Goal: Check status: Check status

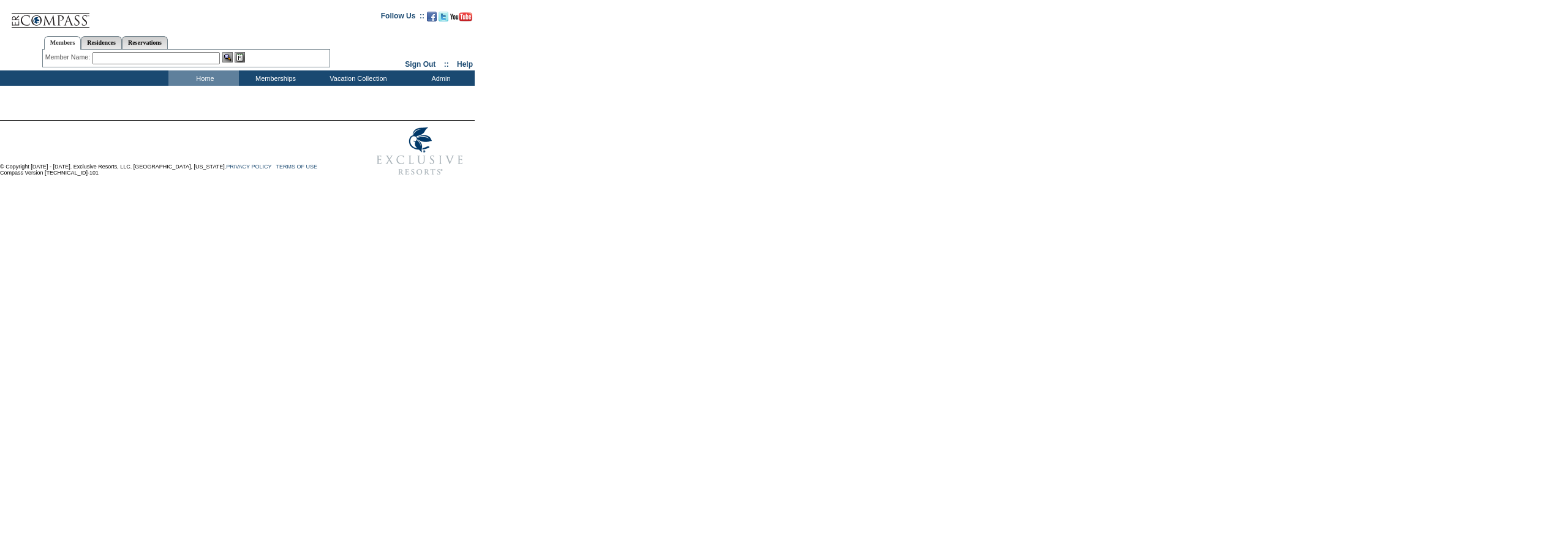
click at [142, 59] on input "text" at bounding box center [157, 58] width 128 height 13
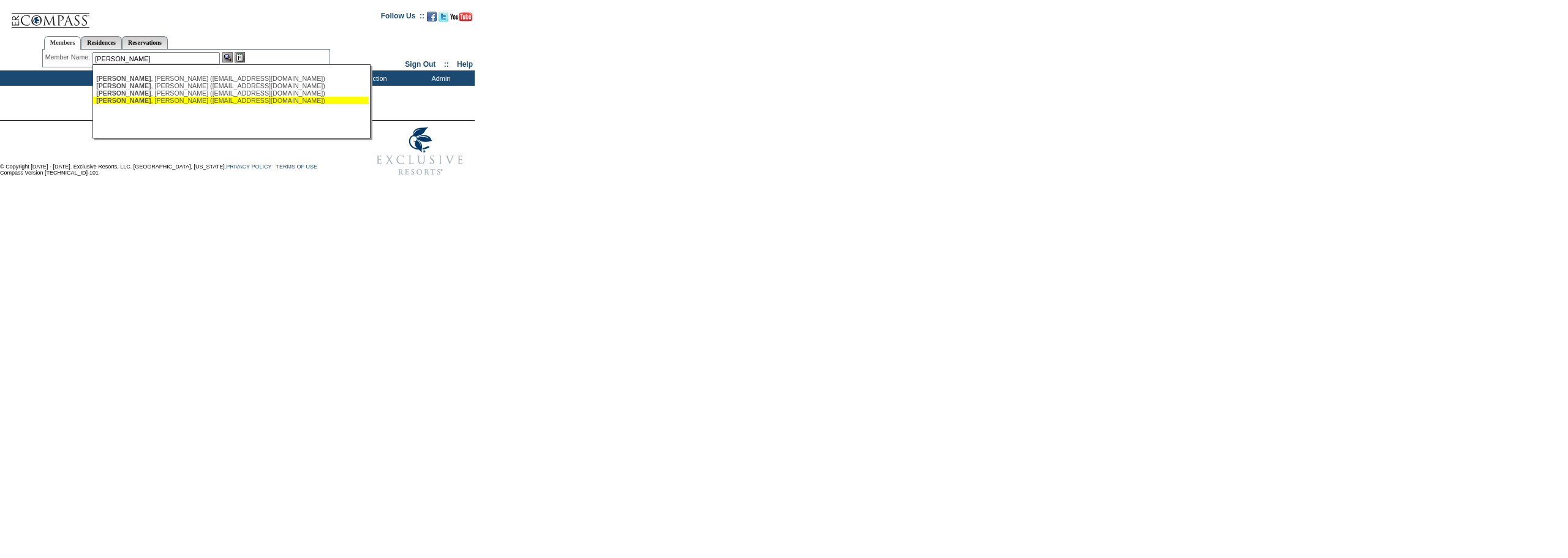
click at [153, 103] on div "Silva , Jesus (jlsilva@mac.com)" at bounding box center [230, 100] width 269 height 7
type input "Silva, Jesus (jlsilva@mac.com)"
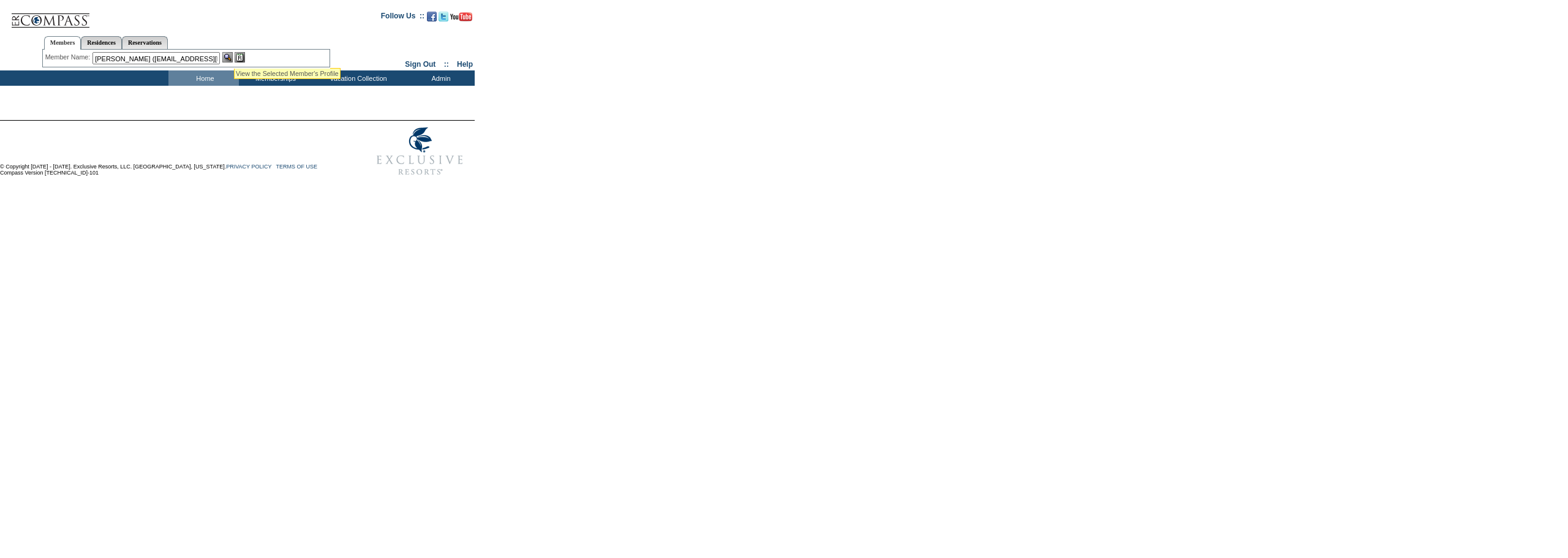
click at [232, 52] on img at bounding box center [228, 57] width 11 height 11
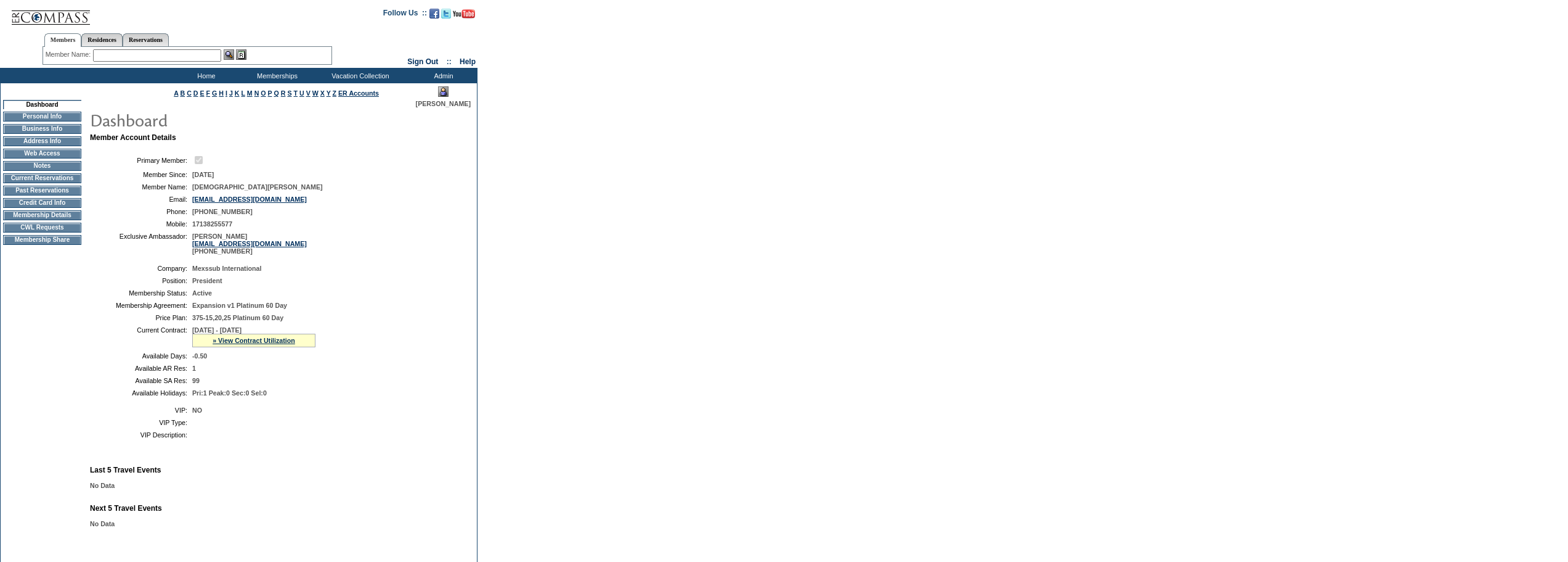
click at [42, 183] on td "Current Reservations" at bounding box center [42, 178] width 78 height 10
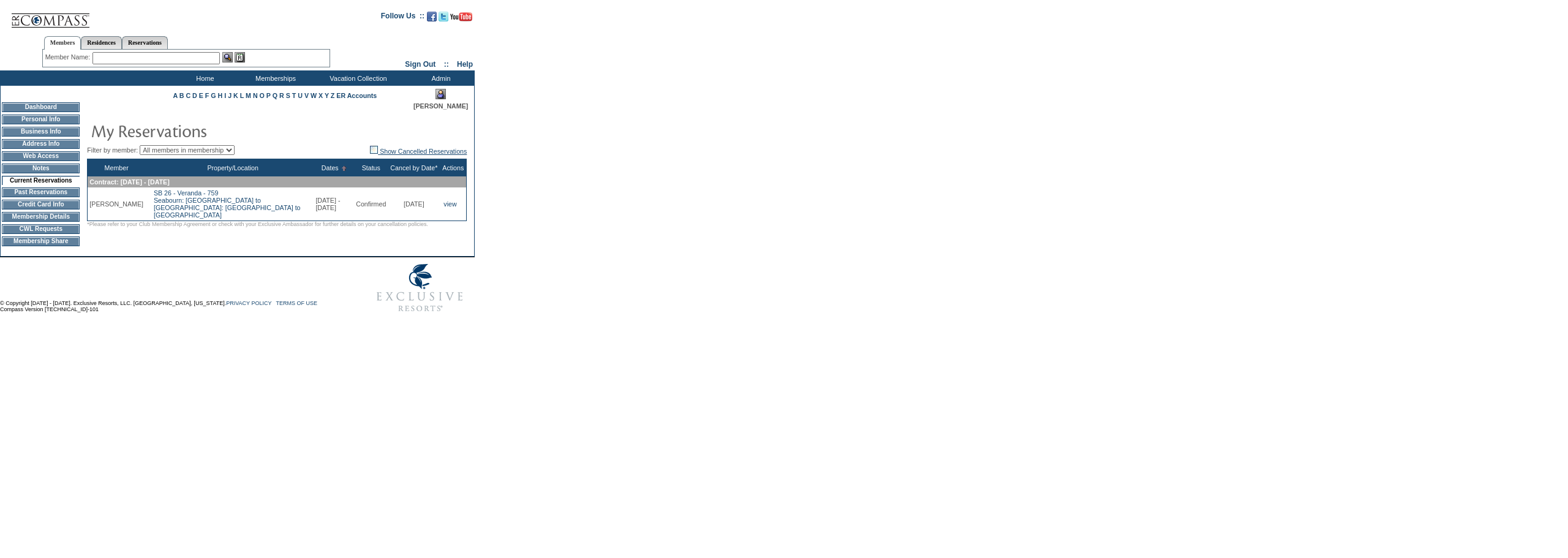
click at [370, 151] on img at bounding box center [374, 149] width 8 height 8
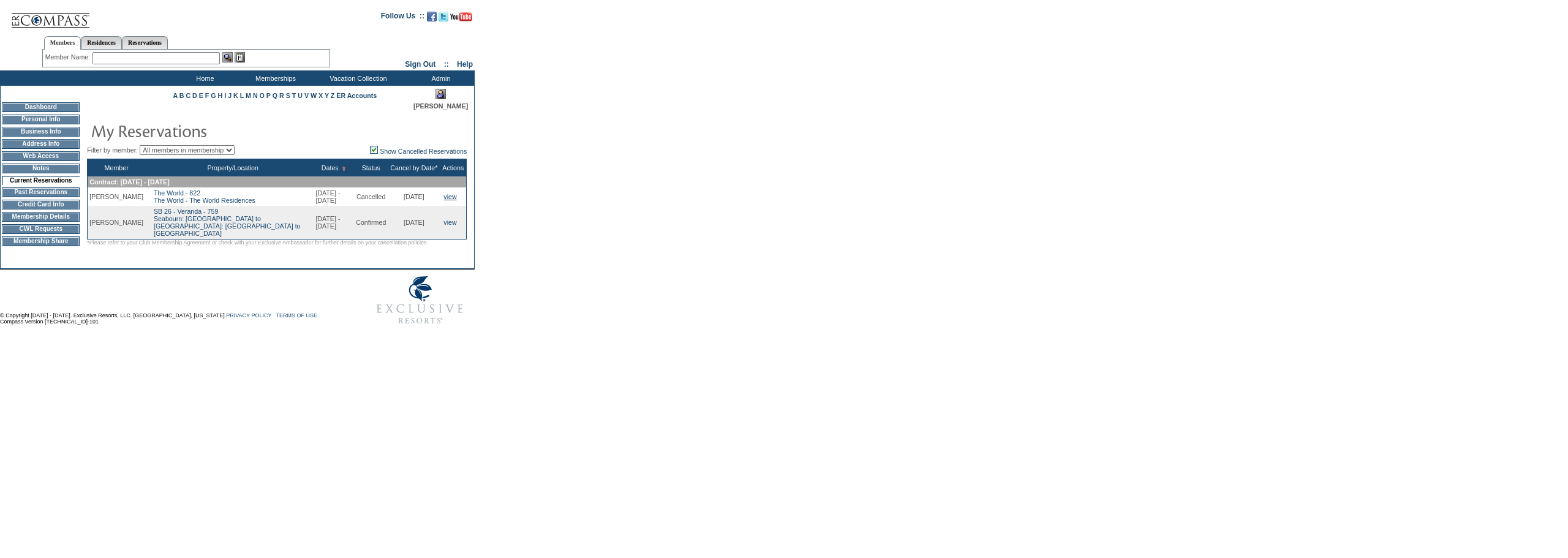
click at [448, 198] on link "view" at bounding box center [450, 196] width 13 height 7
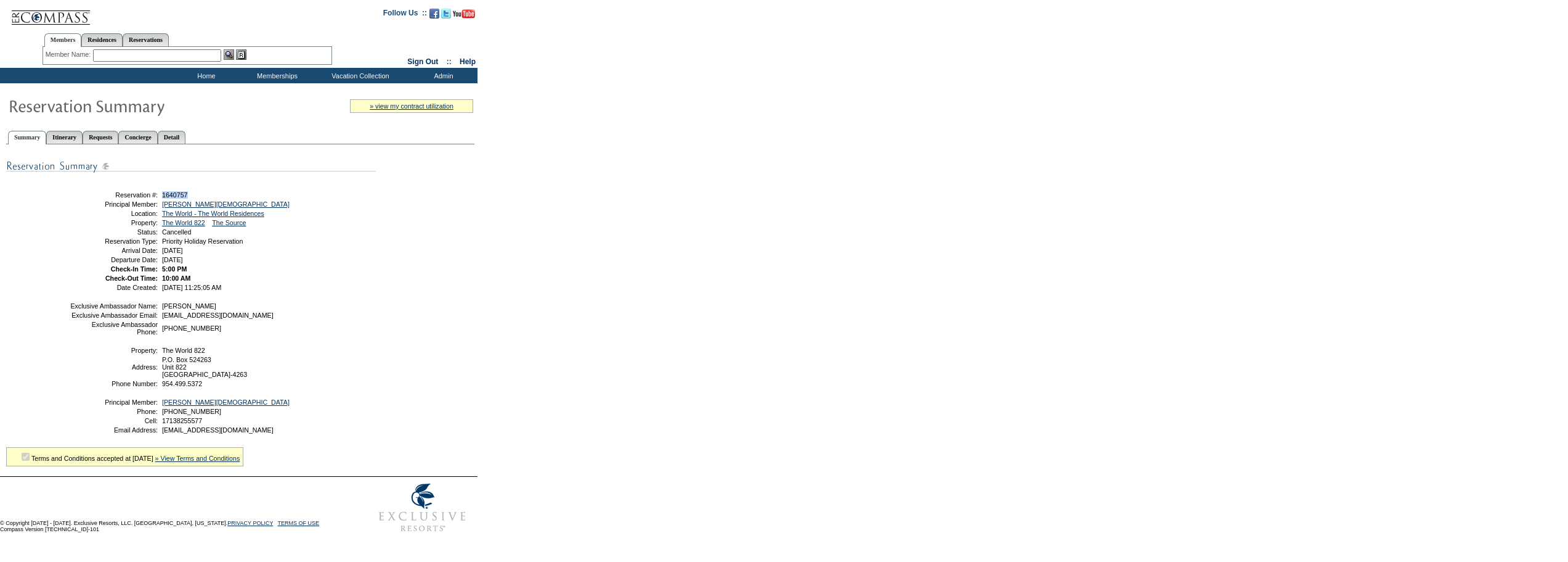
drag, startPoint x: 195, startPoint y: 197, endPoint x: 164, endPoint y: 194, distance: 31.1
click at [164, 194] on td "1640757" at bounding box center [267, 194] width 215 height 7
copy span "1640757"
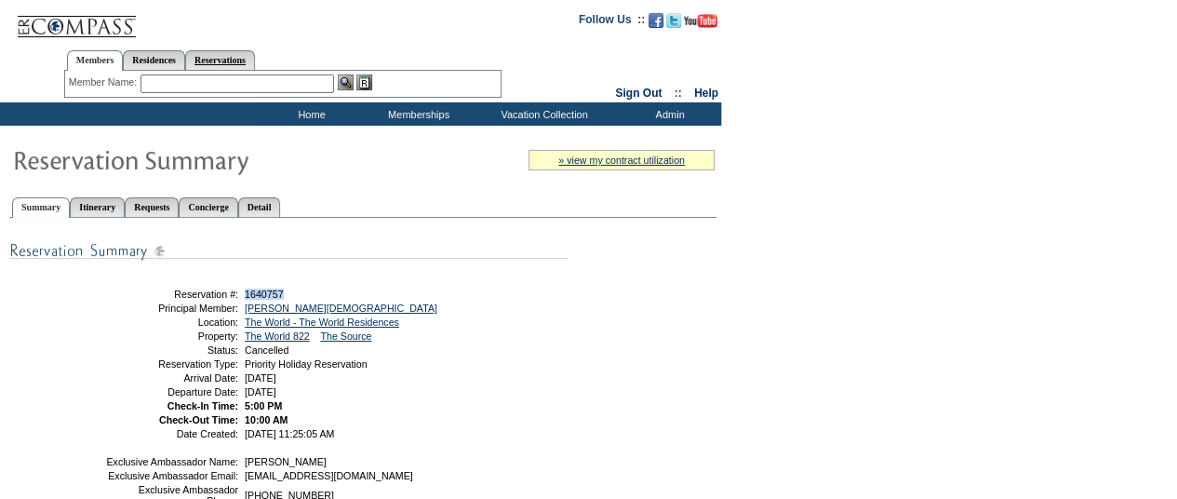
click at [255, 65] on link "Reservations" at bounding box center [220, 60] width 70 height 20
click at [179, 87] on input "text" at bounding box center [177, 83] width 82 height 19
paste input "1817811"
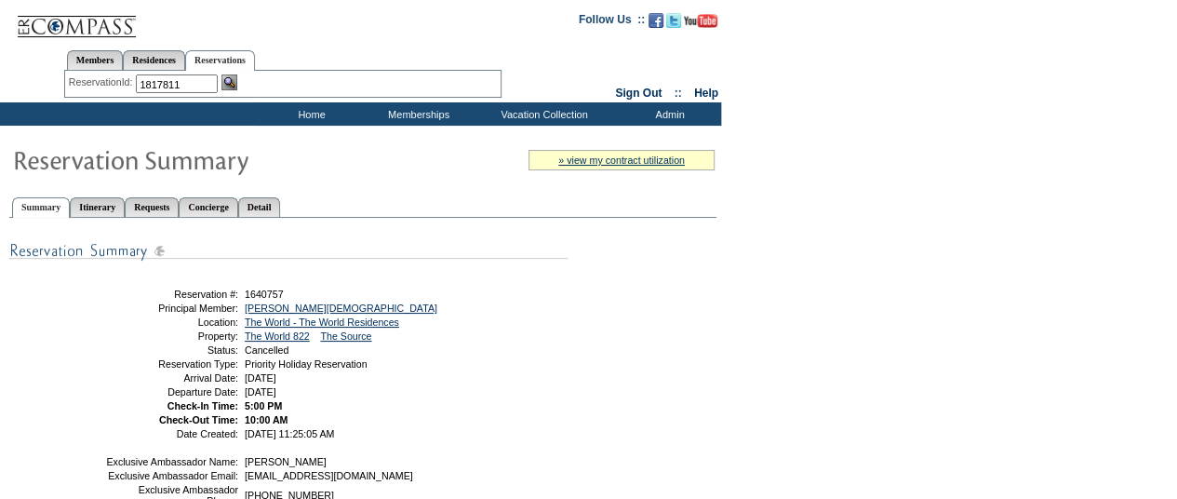
type input "1817811"
click at [231, 80] on img at bounding box center [229, 82] width 16 height 16
